Goal: Information Seeking & Learning: Check status

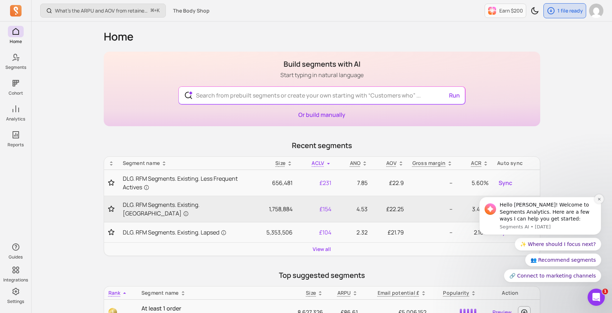
click at [599, 198] on icon "Dismiss notification" at bounding box center [598, 199] width 3 height 3
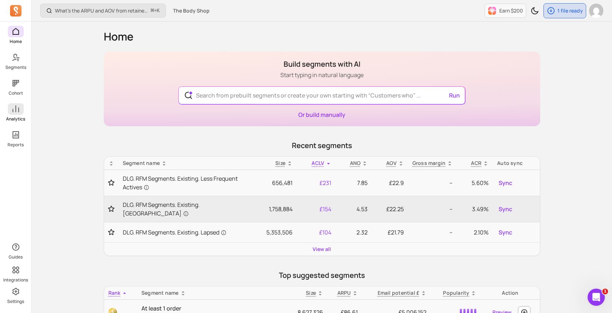
click at [17, 114] on span at bounding box center [16, 108] width 16 height 11
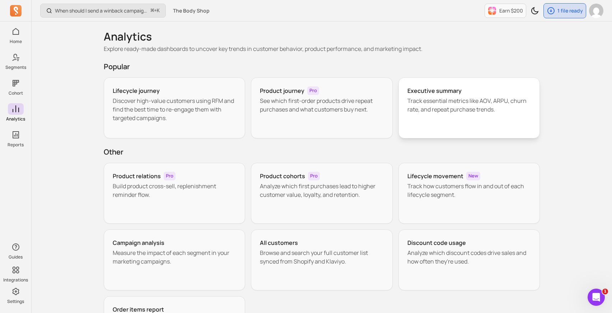
click at [433, 101] on p "Track essential metrics like AOV, ARPU, churn rate, and repeat purchase trends." at bounding box center [469, 104] width 124 height 17
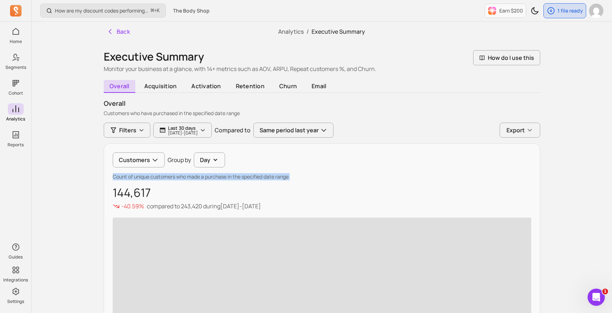
drag, startPoint x: 113, startPoint y: 176, endPoint x: 313, endPoint y: 181, distance: 200.2
click at [313, 181] on div "Customers Group by Day Count of unique customers who made a purchase in the spe…" at bounding box center [322, 261] width 436 height 237
click at [516, 161] on div "Customers Group by Day" at bounding box center [322, 159] width 418 height 15
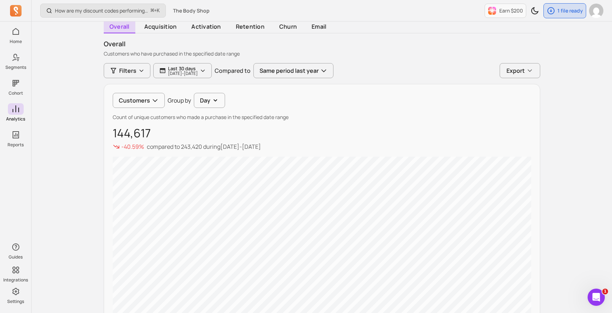
scroll to position [66, 0]
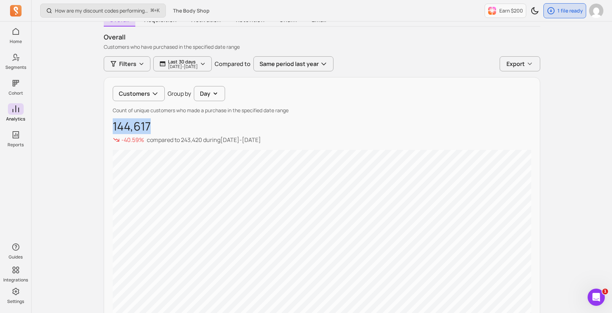
drag, startPoint x: 112, startPoint y: 126, endPoint x: 154, endPoint y: 127, distance: 42.0
click at [154, 127] on div "Customers Group by Day Count of unique customers who made a purchase in the spe…" at bounding box center [322, 222] width 436 height 291
drag, startPoint x: 160, startPoint y: 139, endPoint x: 314, endPoint y: 142, distance: 153.9
click at [311, 142] on div "-40.59% compared to 243,420 during [DATE] - [DATE]" at bounding box center [322, 140] width 418 height 9
click at [315, 142] on div "-40.59% compared to 243,420 during [DATE] - [DATE]" at bounding box center [322, 140] width 418 height 9
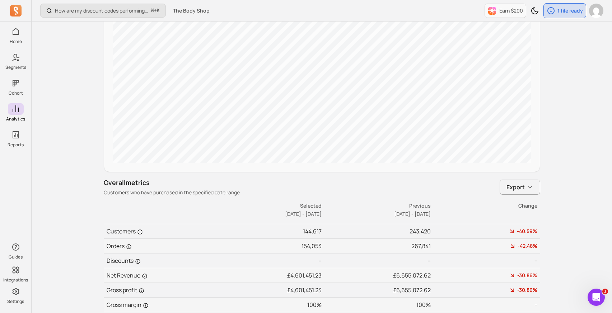
scroll to position [297, 0]
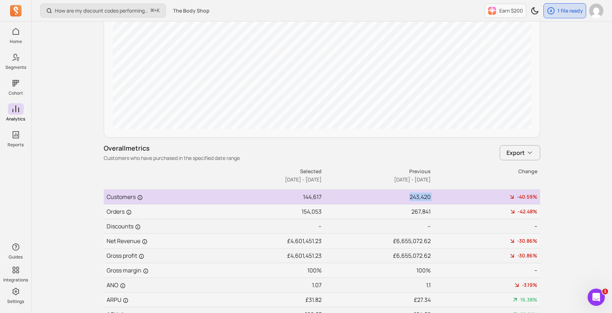
drag, startPoint x: 409, startPoint y: 197, endPoint x: 434, endPoint y: 197, distance: 25.5
click at [434, 197] on tr "Customers 144,617 243,420 -40.59%" at bounding box center [322, 197] width 436 height 15
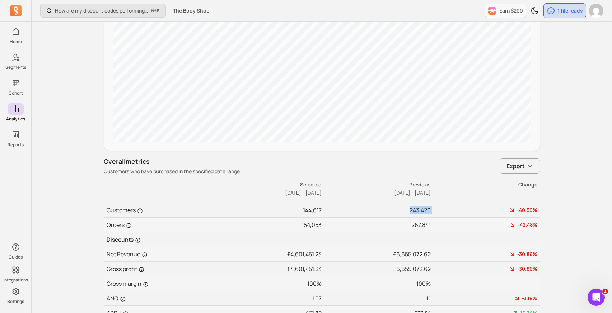
scroll to position [312, 0]
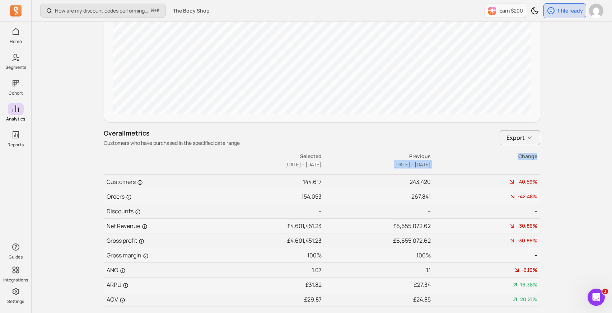
drag, startPoint x: 376, startPoint y: 164, endPoint x: 441, endPoint y: 166, distance: 64.3
click at [441, 166] on tr "Selected [DATE] - [DATE] Previous [DATE] - [DATE] Change" at bounding box center [322, 163] width 436 height 22
click at [441, 166] on th "Change" at bounding box center [485, 163] width 109 height 22
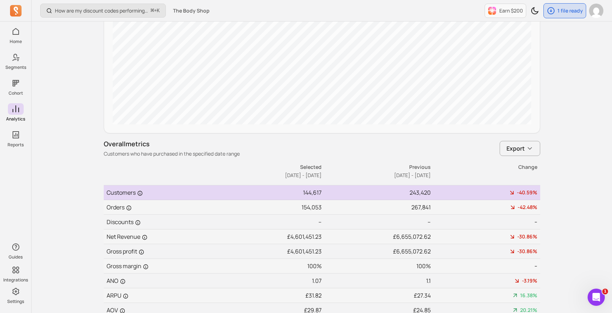
scroll to position [339, 0]
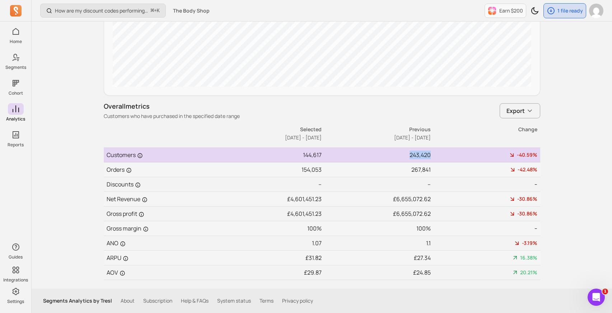
drag, startPoint x: 405, startPoint y: 156, endPoint x: 430, endPoint y: 155, distance: 24.4
click at [429, 155] on td "243,420" at bounding box center [376, 155] width 109 height 15
click at [390, 162] on td "243,420" at bounding box center [376, 155] width 109 height 15
